Goal: Task Accomplishment & Management: Use online tool/utility

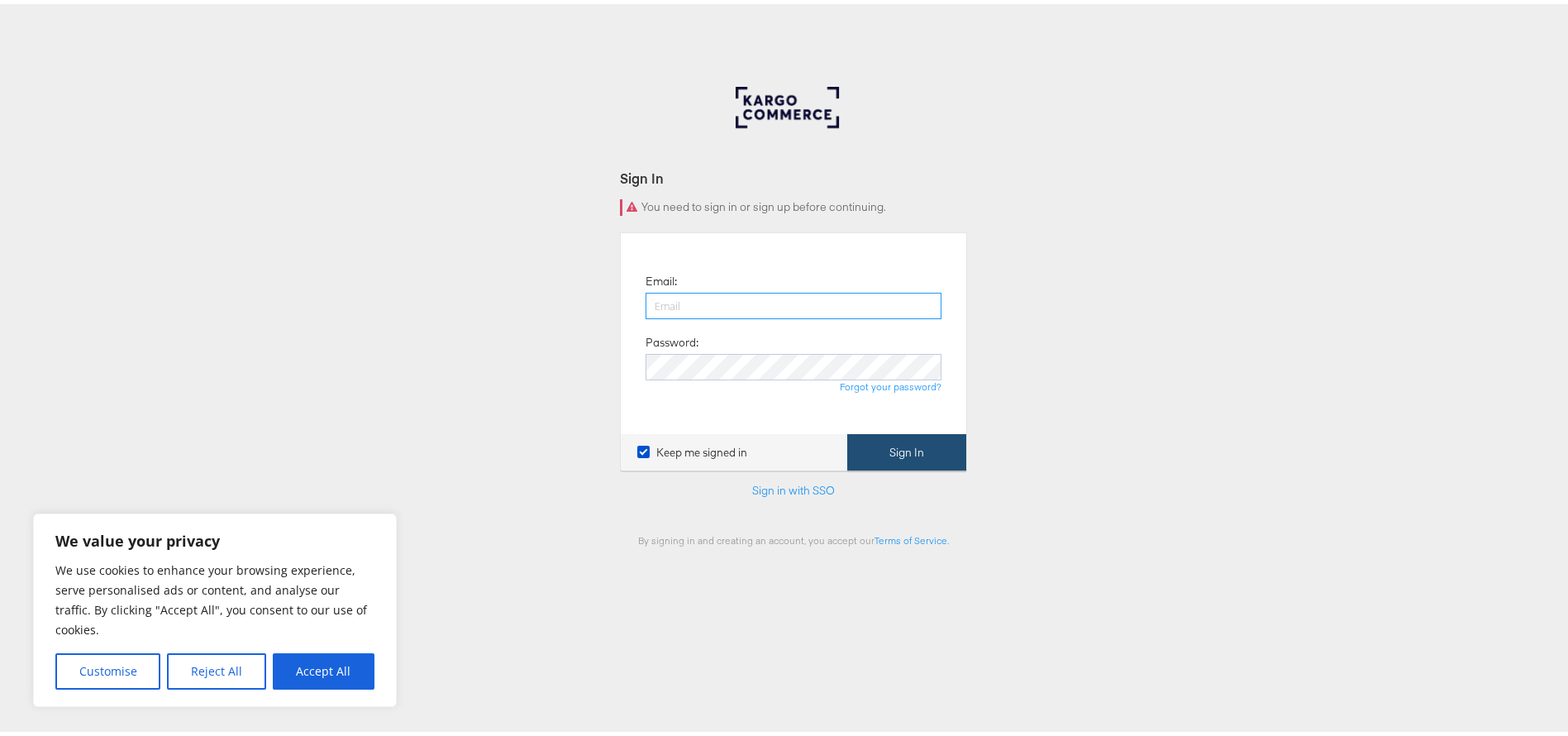
type input "acil.mostafa@assemblyglobal.com"
click at [894, 463] on button "Sign In" at bounding box center [907, 449] width 119 height 38
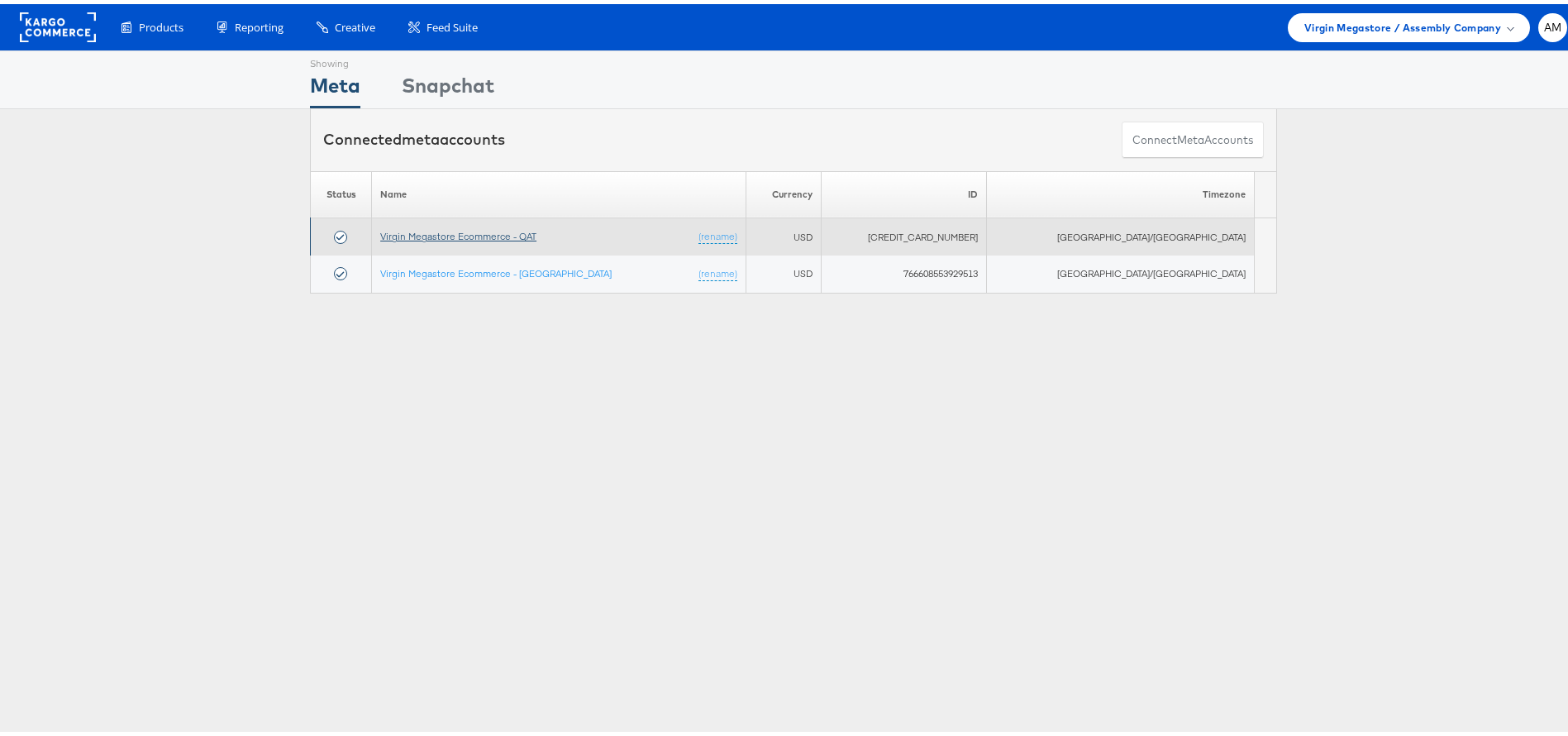
click at [518, 224] on td "Virgin Megastore Ecommerce - QAT (rename)" at bounding box center [558, 233] width 374 height 38
click at [520, 229] on link "Virgin Megastore Ecommerce - QAT" at bounding box center [458, 232] width 156 height 13
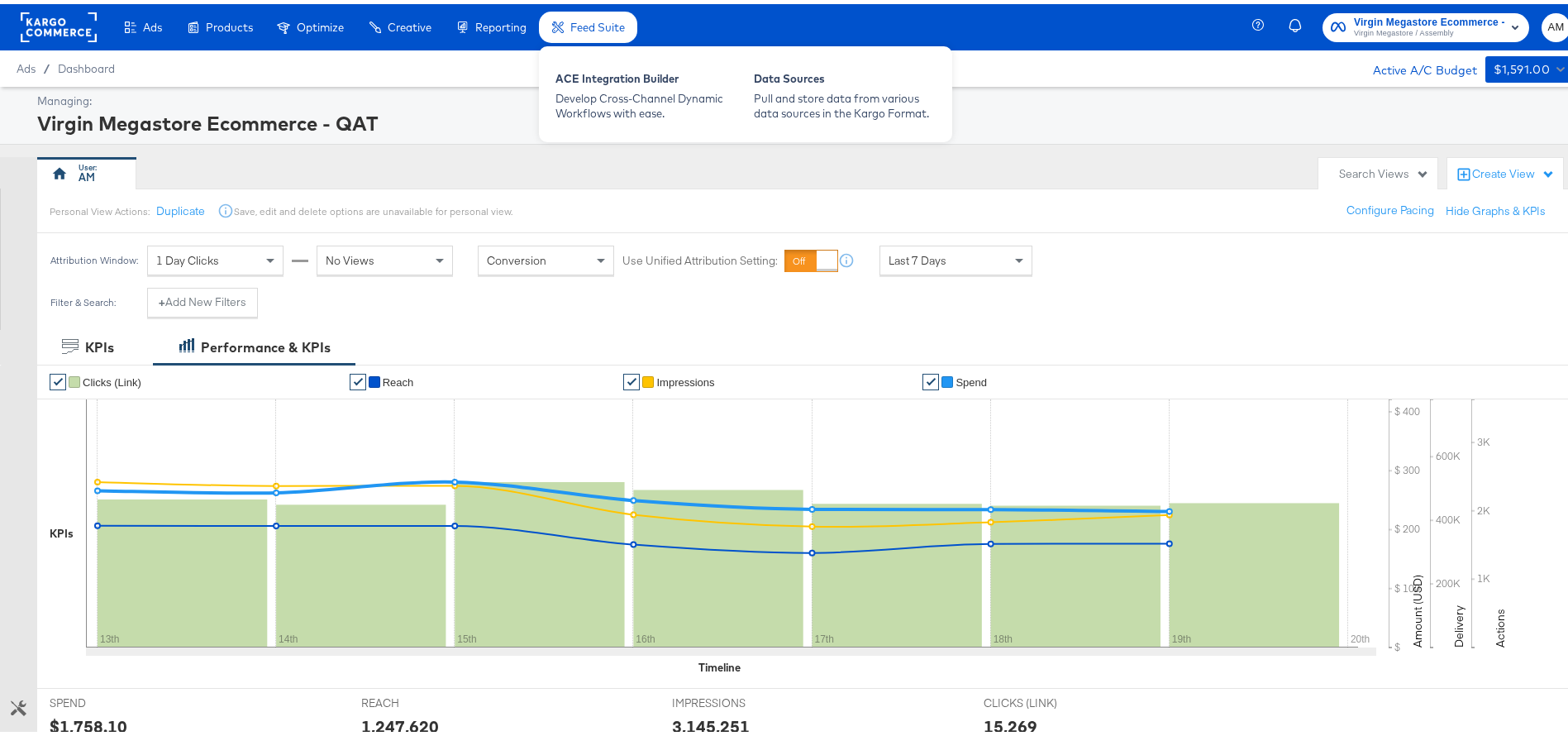
click at [615, 16] on span "Feed Suite" at bounding box center [598, 23] width 55 height 14
click at [613, 25] on span "Feed Suite" at bounding box center [598, 23] width 55 height 14
click at [614, 25] on span "Feed Suite" at bounding box center [598, 23] width 55 height 14
click at [783, 87] on div "Pull and store data from various data sources in the Kargo Format." at bounding box center [844, 102] width 182 height 31
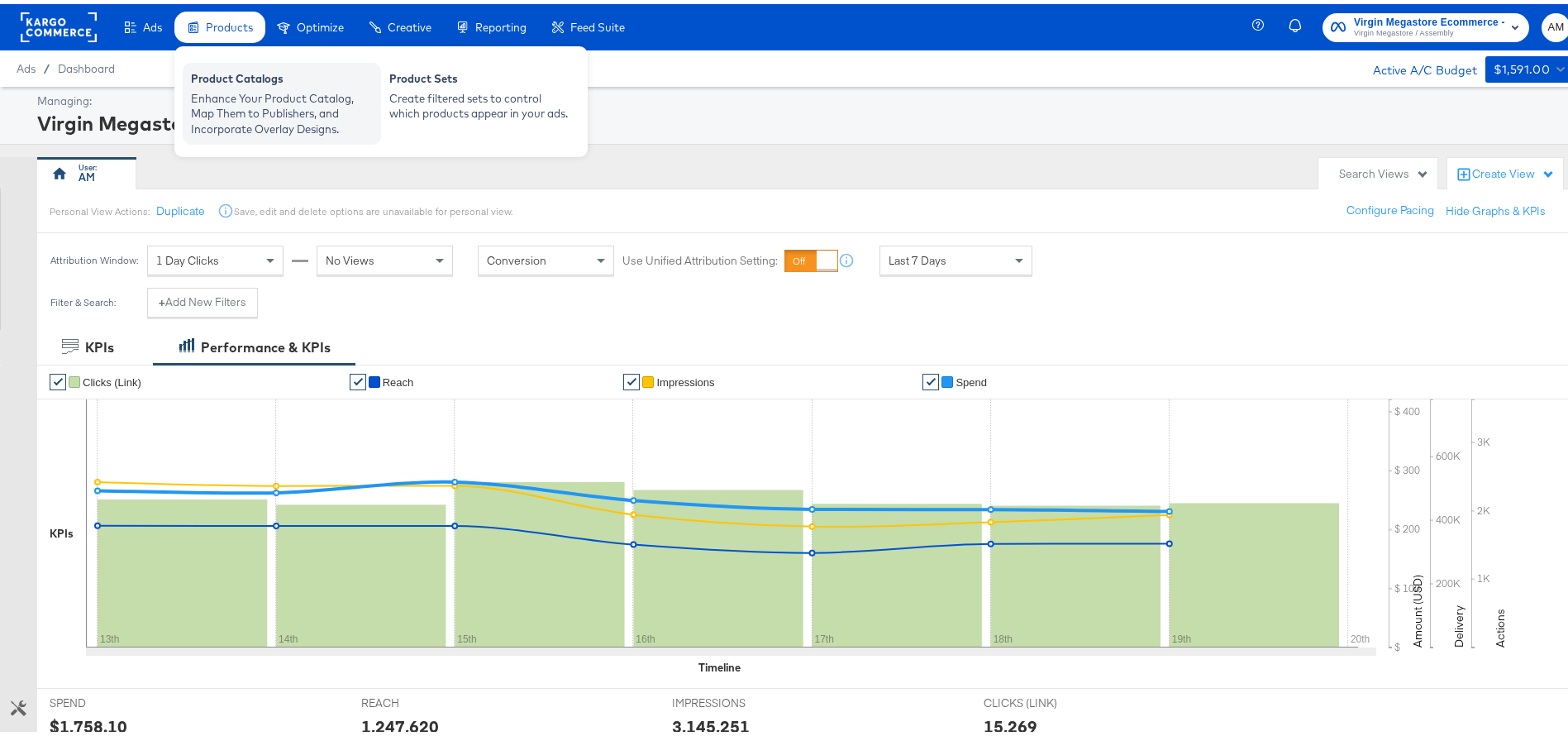
click at [233, 90] on div "Enhance Your Product Catalog, Map Them to Publishers, and Incorporate Overlay D…" at bounding box center [281, 110] width 182 height 46
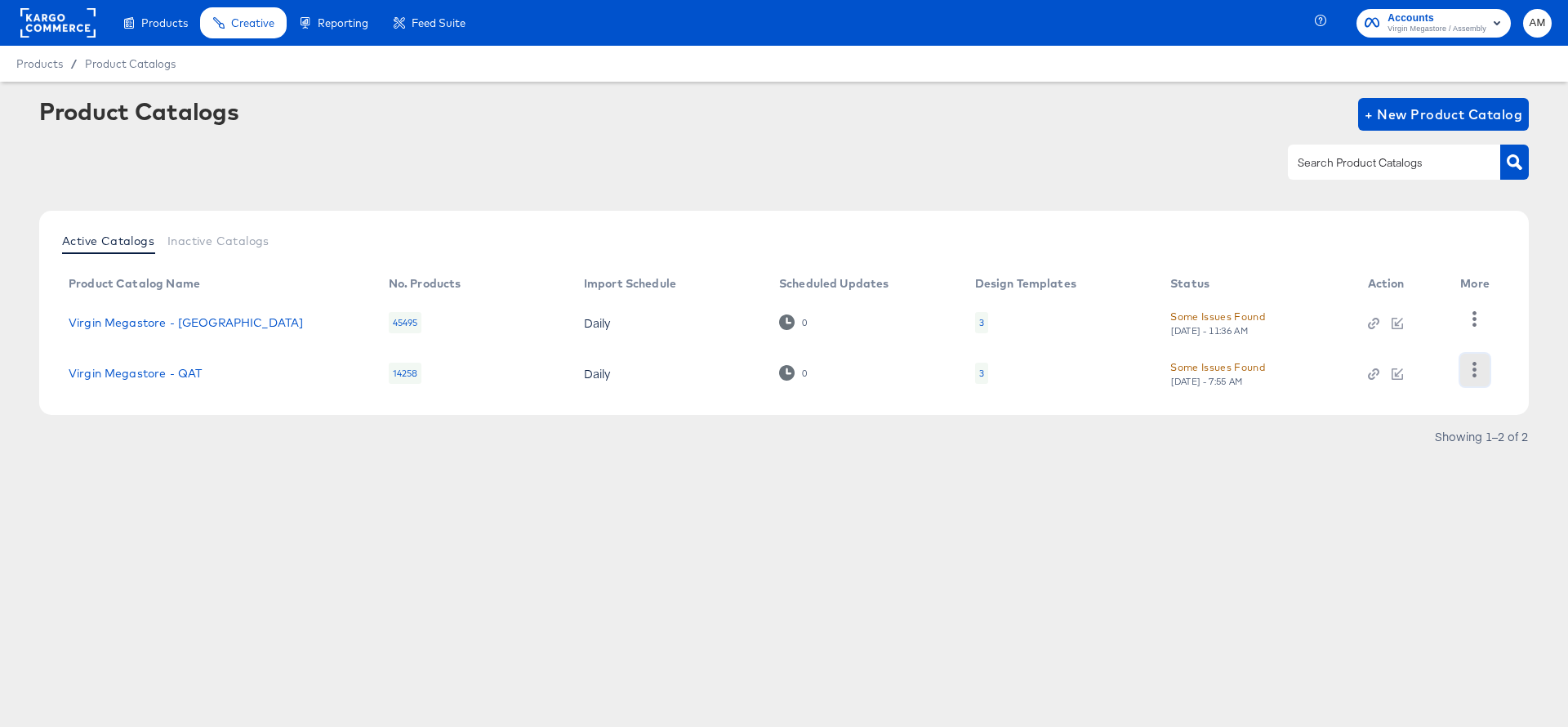
click at [1480, 371] on icon "button" at bounding box center [1474, 370] width 15 height 15
click at [782, 374] on icon at bounding box center [787, 372] width 15 height 15
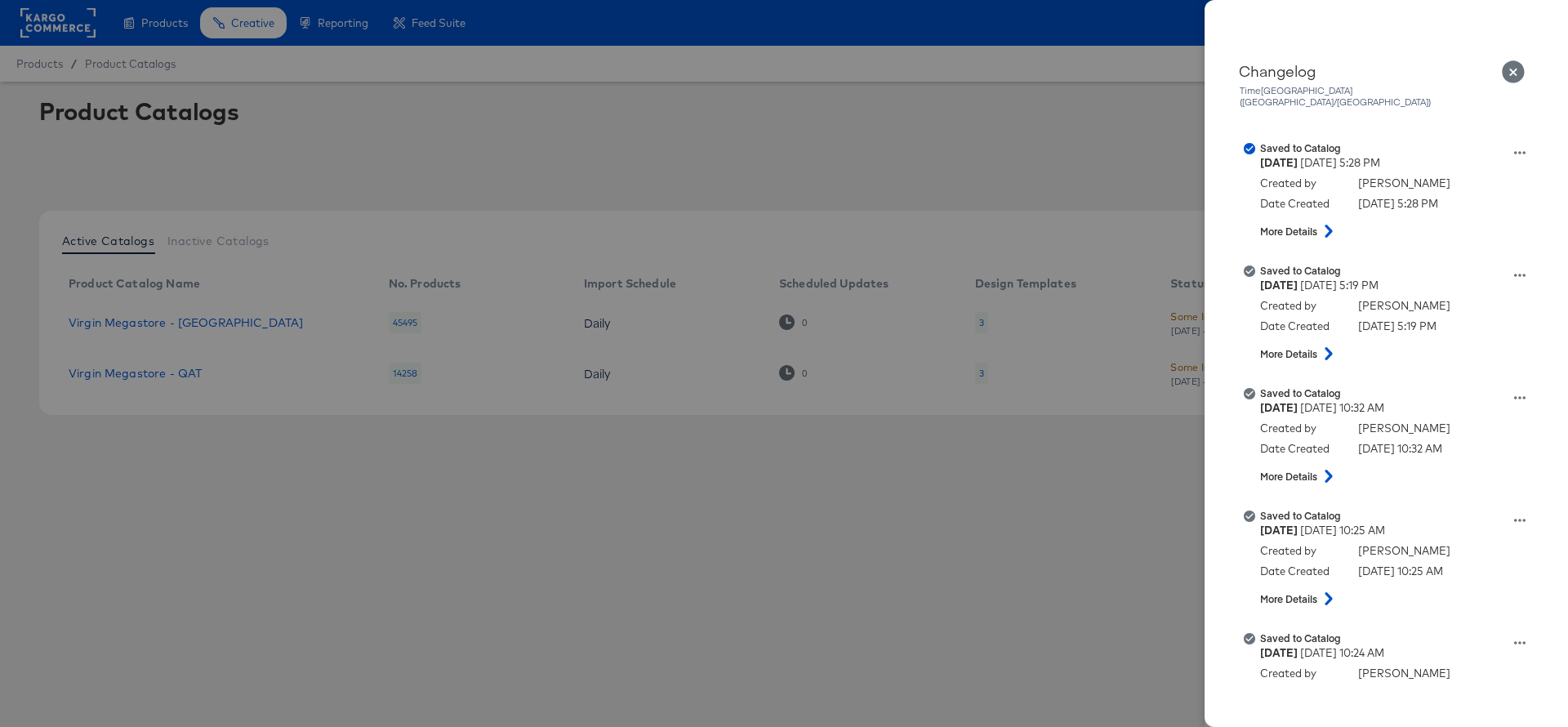
click at [785, 374] on div at bounding box center [784, 363] width 1568 height 727
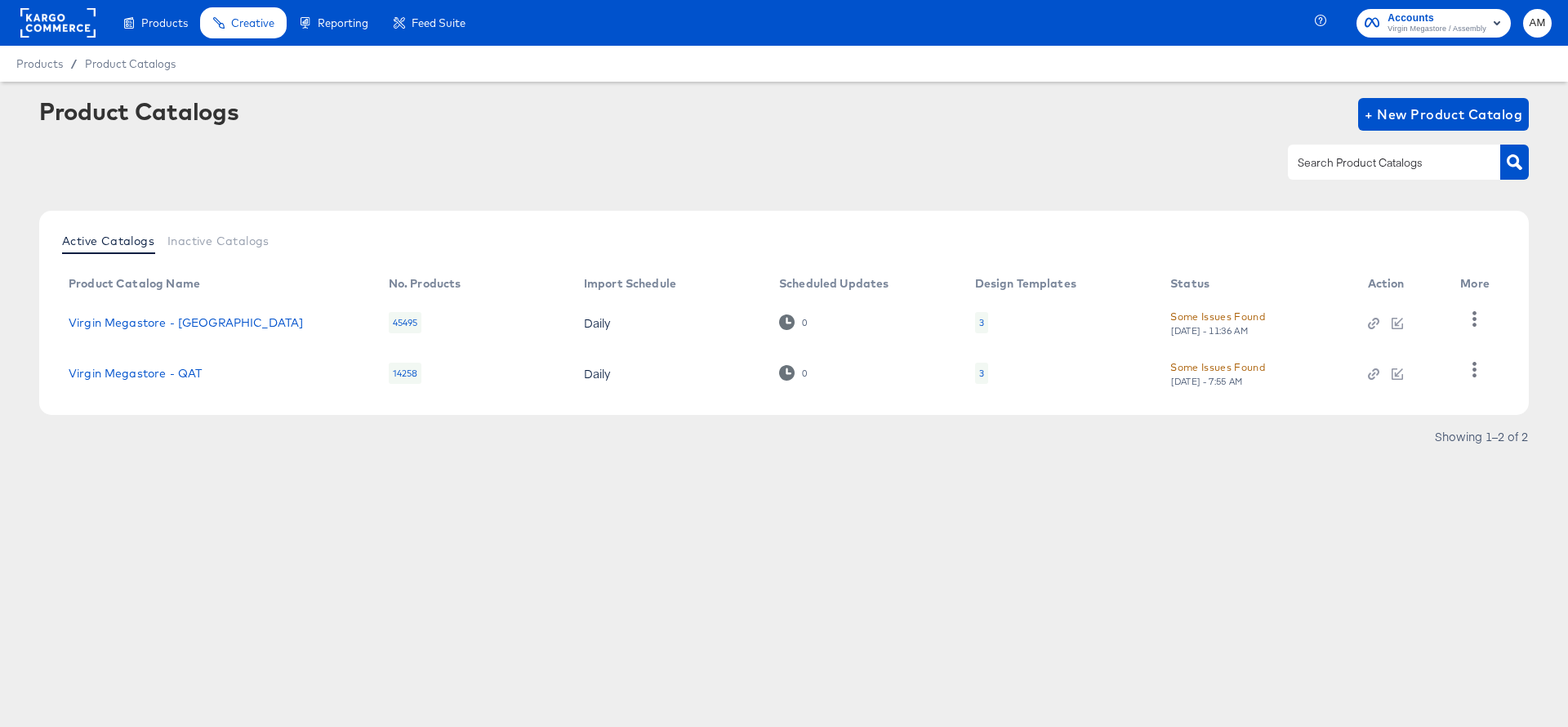
click at [167, 362] on td "Virgin Megastore - QAT" at bounding box center [216, 373] width 320 height 51
click at [177, 376] on link "Virgin Megastore - QAT" at bounding box center [135, 373] width 133 height 13
click at [603, 376] on td "Daily" at bounding box center [669, 373] width 195 height 51
click at [187, 373] on link "Virgin Megastore - QAT" at bounding box center [135, 373] width 133 height 13
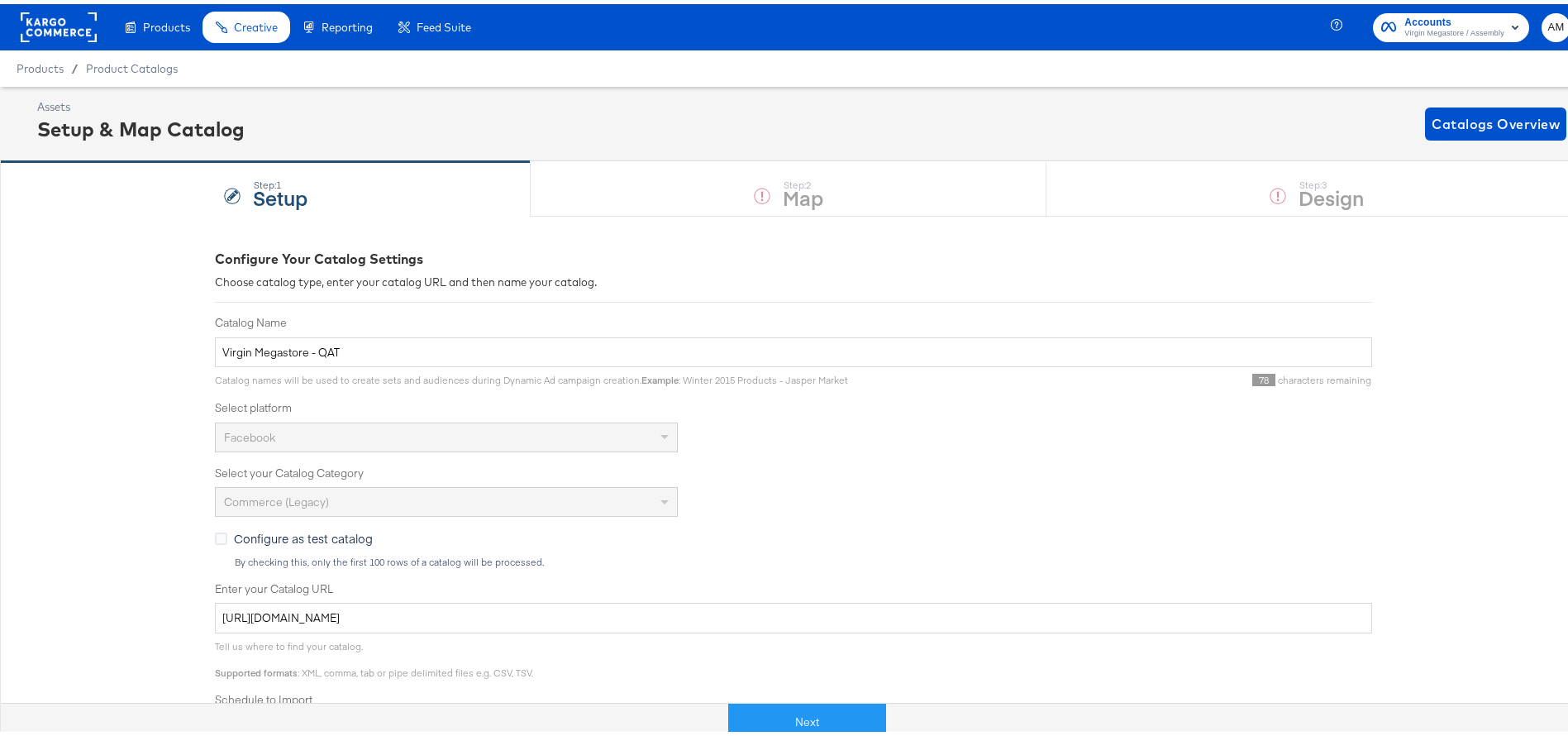
click at [49, 59] on span "Products" at bounding box center [39, 65] width 47 height 14
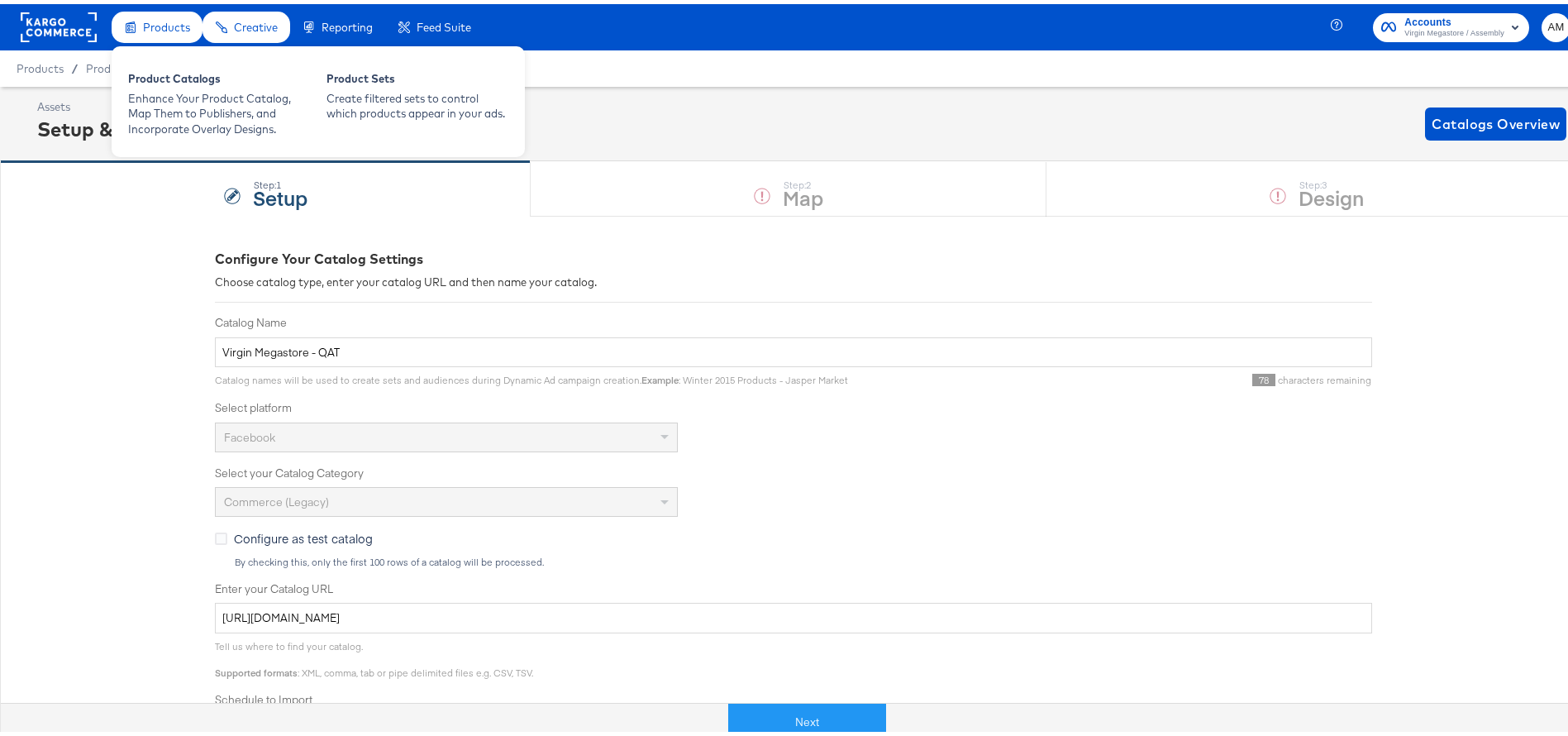
click at [174, 30] on div "Products" at bounding box center [166, 23] width 47 height 15
click at [178, 62] on div "Product Catalogs Enhance Your Product Catalog, Map Them to Publishers, and Inco…" at bounding box center [219, 100] width 199 height 82
click at [194, 79] on div "Product Catalogs" at bounding box center [218, 77] width 182 height 20
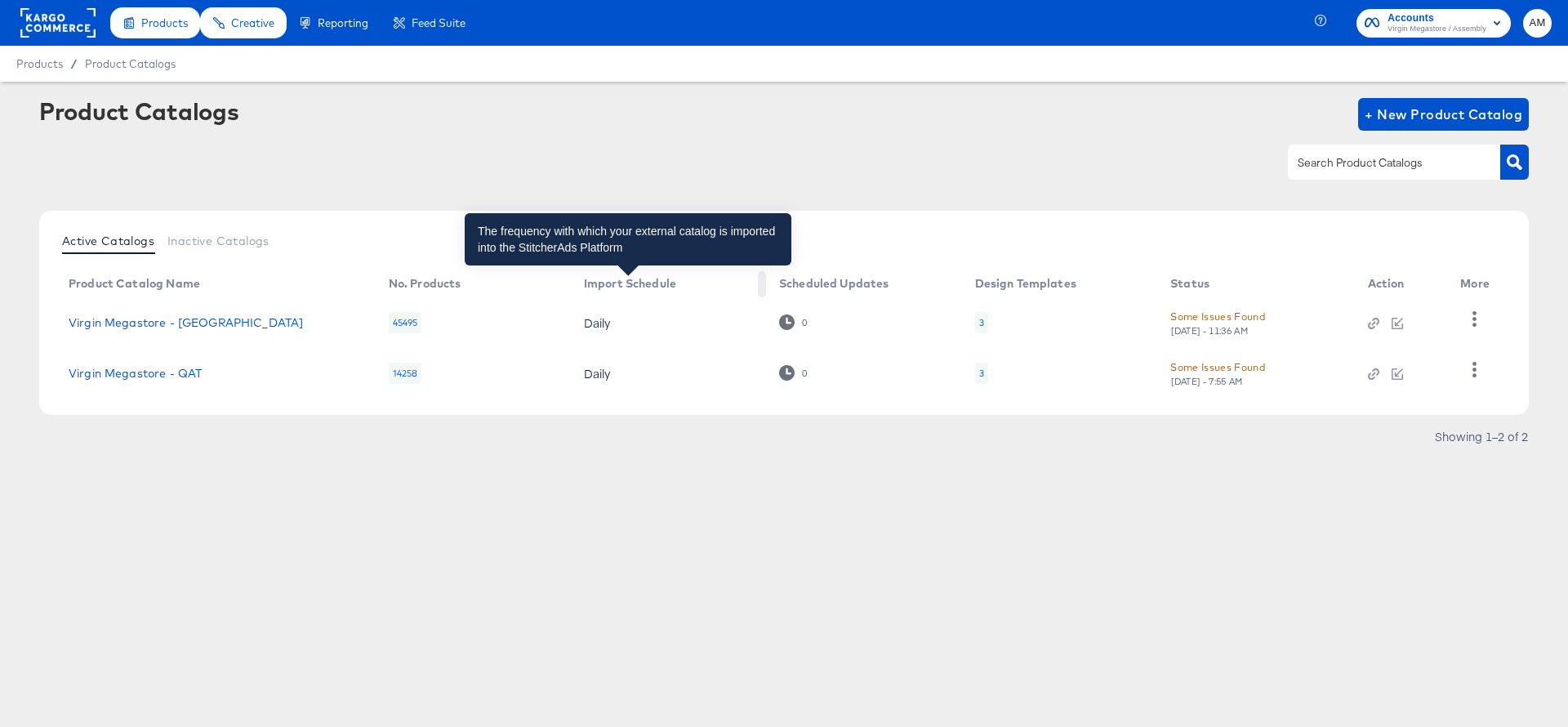
click at [611, 281] on div "Import Schedule" at bounding box center [630, 284] width 93 height 13
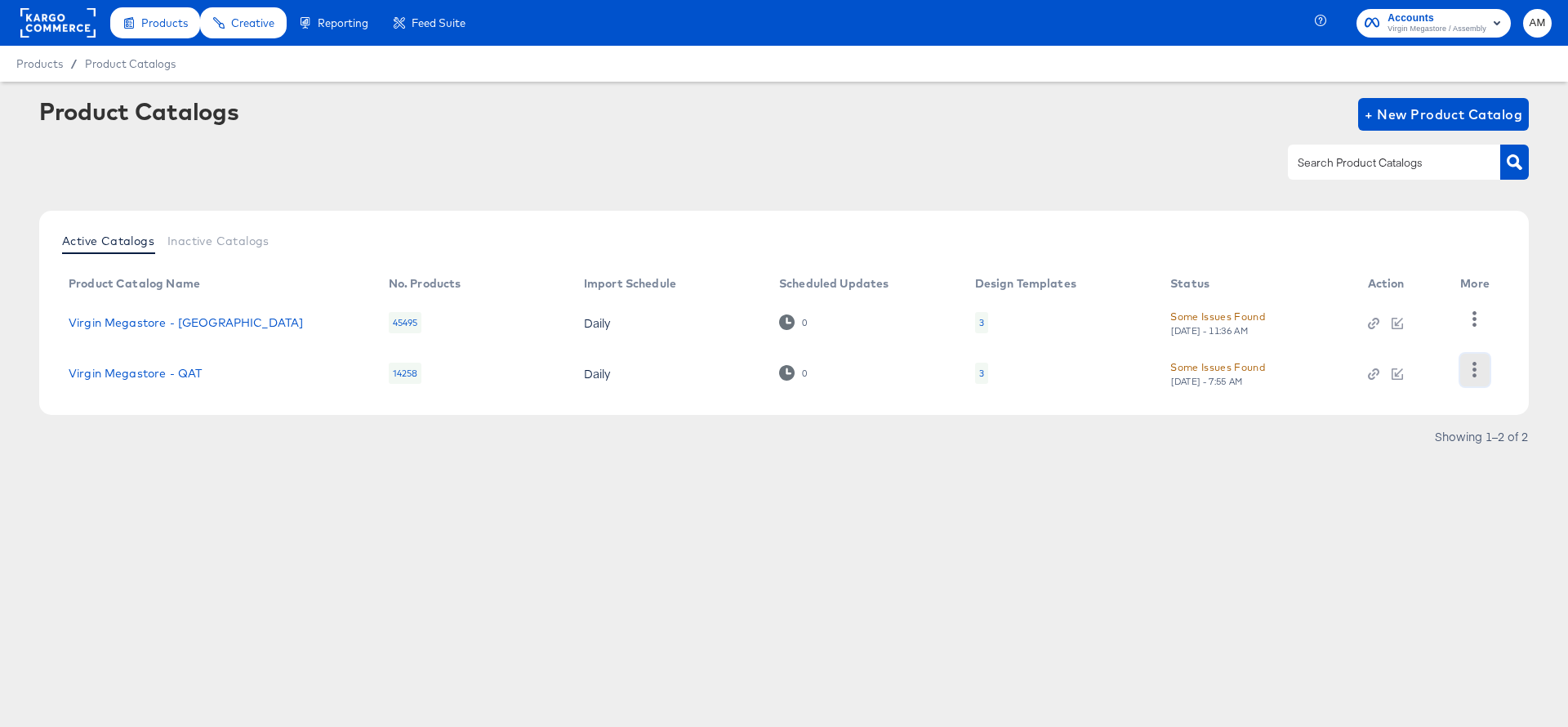
click at [1482, 369] on icon "button" at bounding box center [1474, 370] width 15 height 15
click at [1427, 290] on div "Changelog" at bounding box center [1408, 292] width 163 height 26
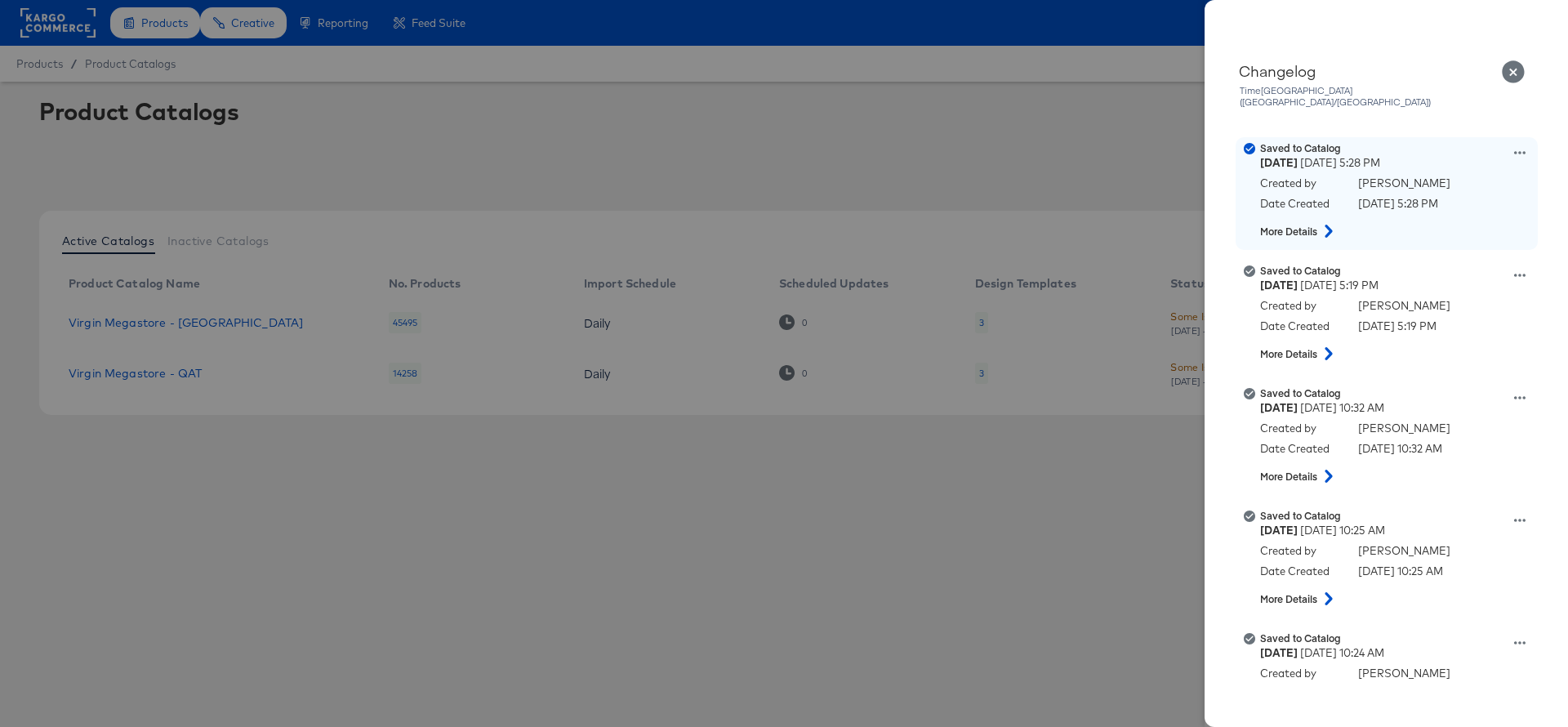
click at [1510, 142] on div "Saved to Catalog Wednesday May 28th 2025 5:28 PM Created by Acil Mostafa Date C…" at bounding box center [1406, 194] width 294 height 104
click at [1514, 147] on icon at bounding box center [1520, 153] width 12 height 12
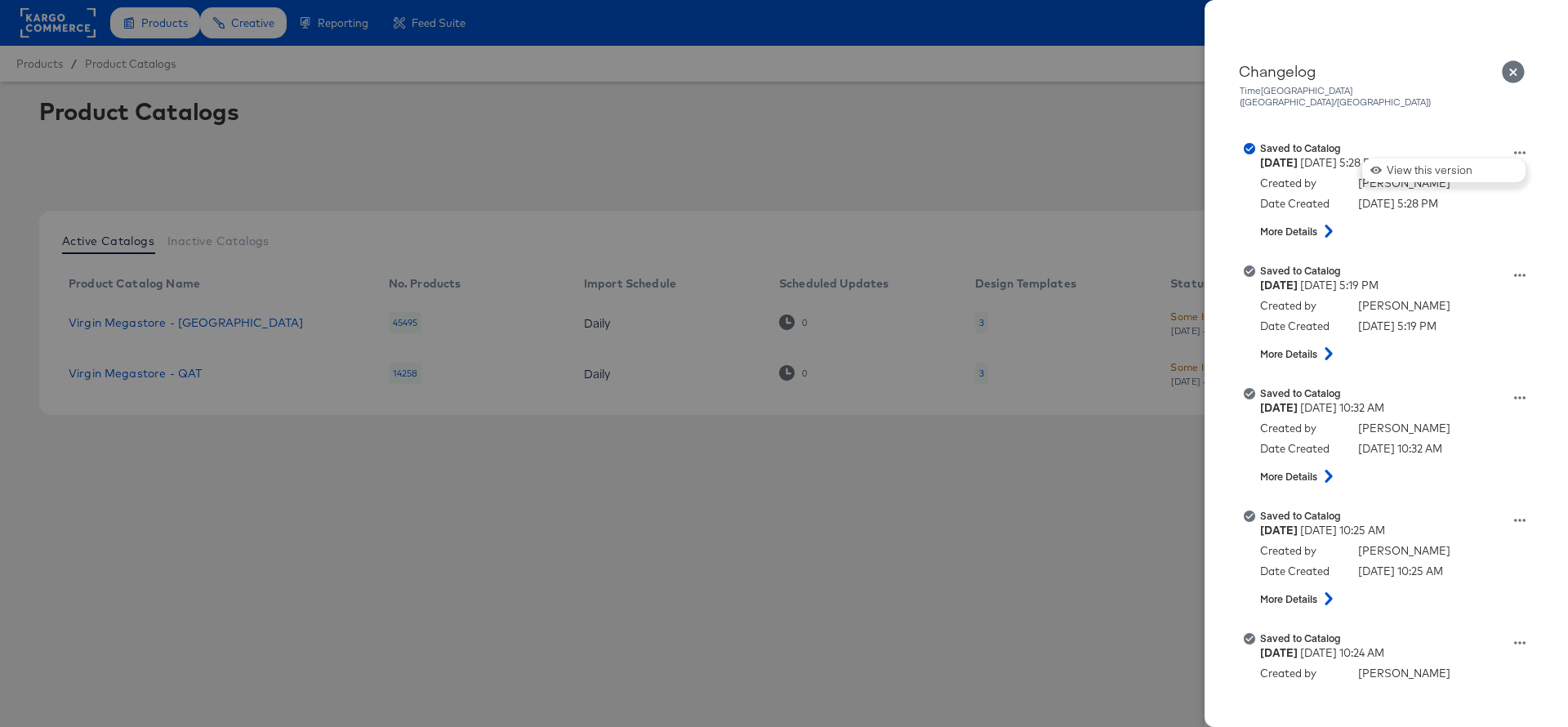
click at [895, 568] on div at bounding box center [784, 363] width 1568 height 727
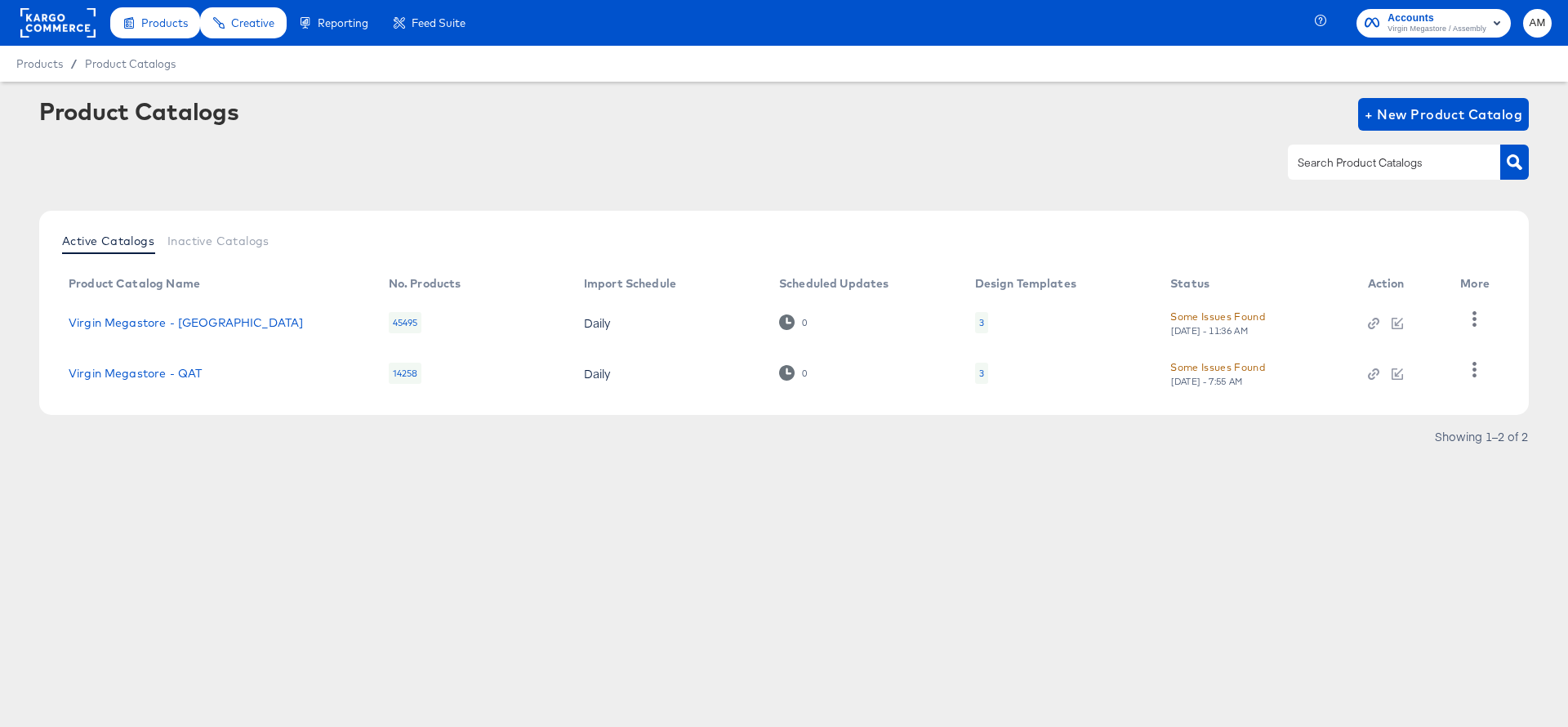
click at [397, 372] on div "14258" at bounding box center [406, 372] width 34 height 21
click at [169, 366] on link "Virgin Megastore - QAT" at bounding box center [135, 373] width 133 height 13
click at [1477, 19] on span "Accounts" at bounding box center [1436, 19] width 99 height 17
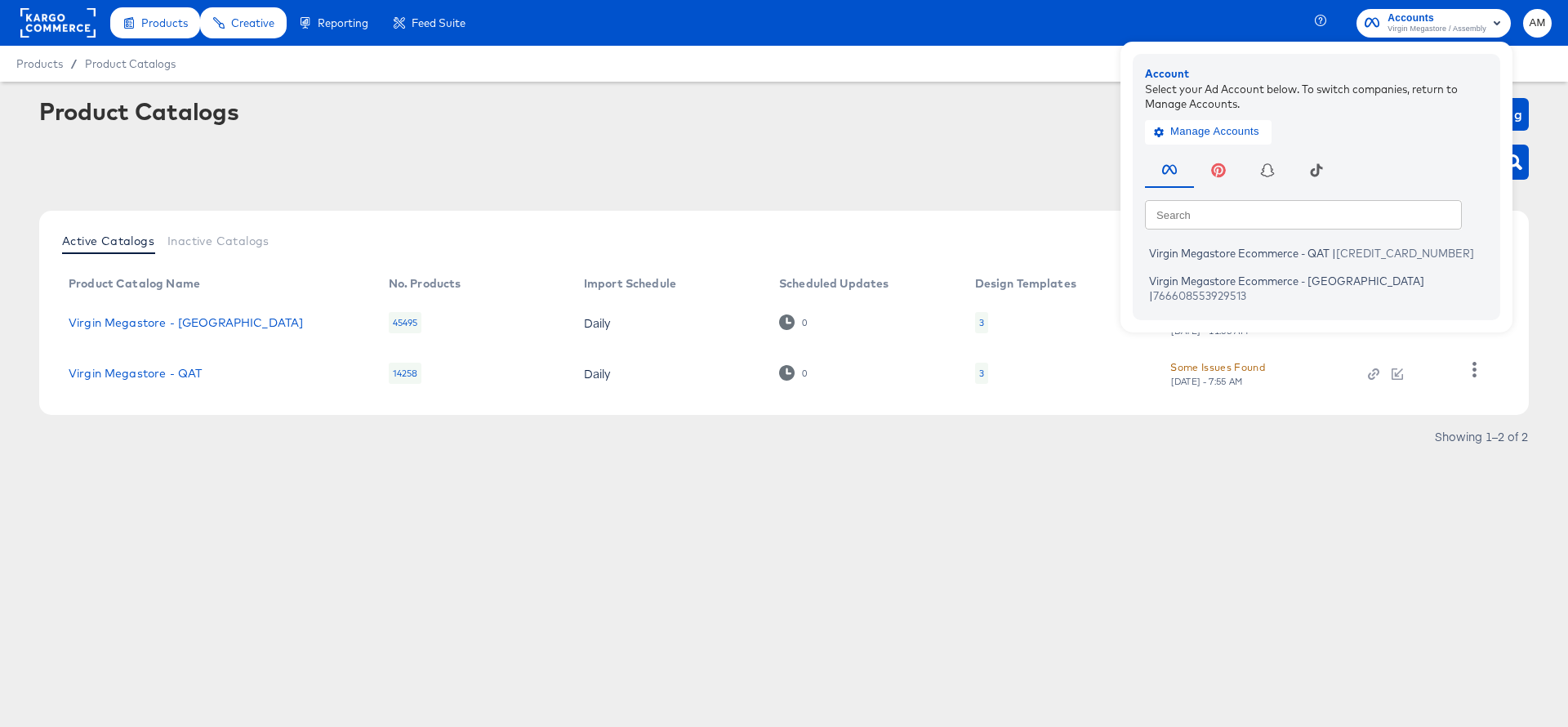
click at [950, 404] on div "Active Catalogs Inactive Catalogs Product Catalog Name No. Products Import Sche…" at bounding box center [784, 313] width 1490 height 204
